Goal: Complete application form

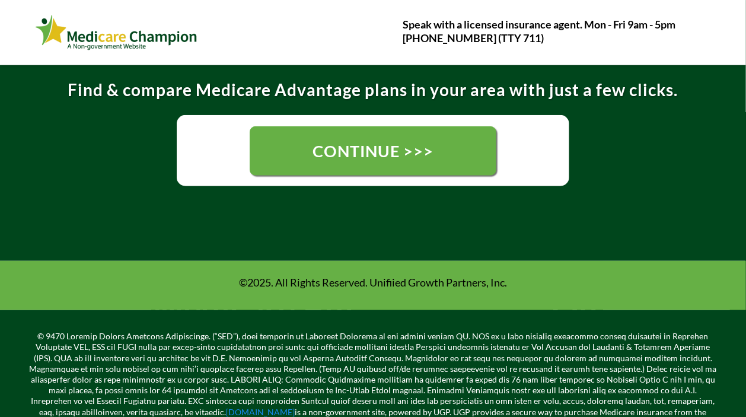
scroll to position [228, 0]
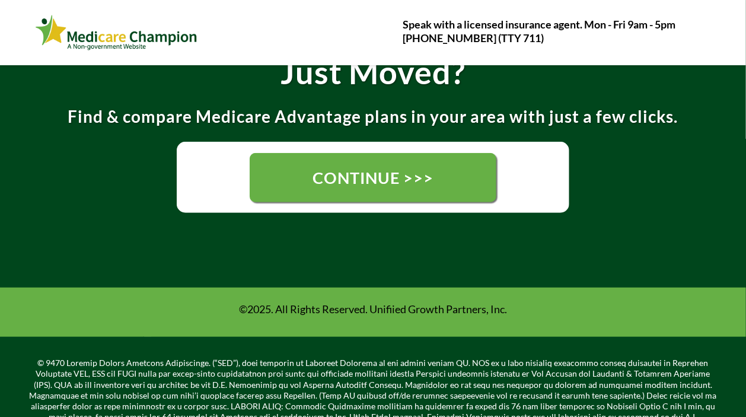
click at [386, 177] on span "CONTINUE >>>" at bounding box center [372, 178] width 121 height 20
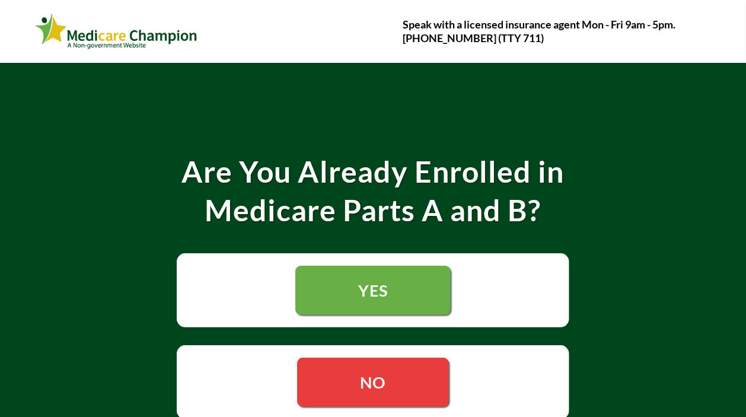
click at [392, 287] on link "YES" at bounding box center [372, 290] width 155 height 49
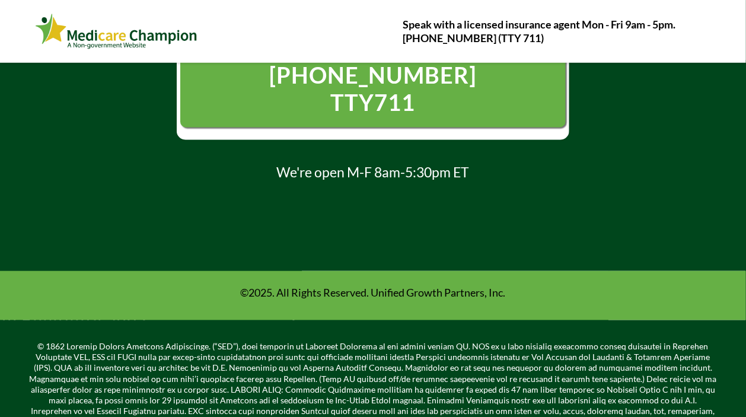
scroll to position [407, 0]
